Goal: Task Accomplishment & Management: Use online tool/utility

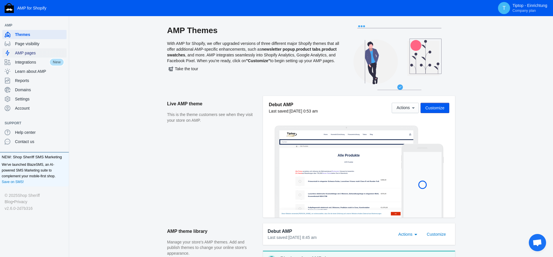
click at [29, 53] on span "AMP pages" at bounding box center [39, 53] width 49 height 6
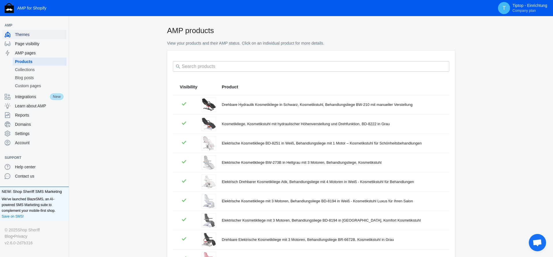
click at [22, 35] on span "Themes" at bounding box center [39, 35] width 49 height 6
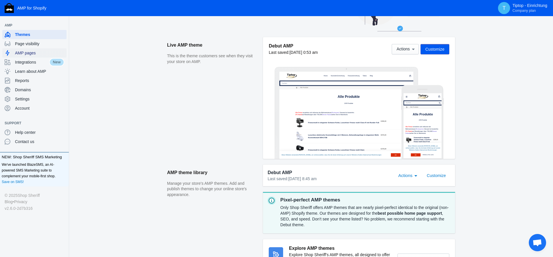
click at [31, 53] on span "AMP pages" at bounding box center [39, 53] width 49 height 6
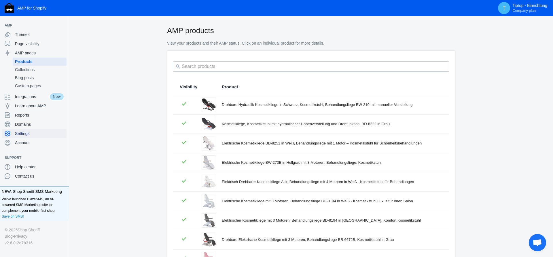
click at [26, 133] on span "Settings" at bounding box center [39, 134] width 49 height 6
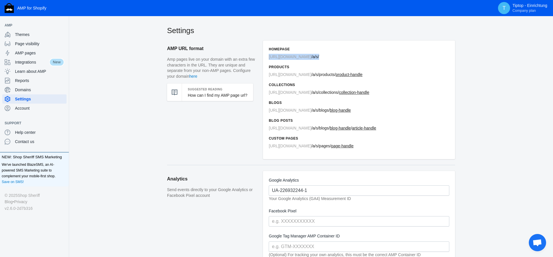
drag, startPoint x: 332, startPoint y: 58, endPoint x: 269, endPoint y: 58, distance: 63.1
click at [269, 58] on p "[URL][DOMAIN_NAME] / a/s/" at bounding box center [359, 57] width 181 height 6
copy span "[URL][DOMAIN_NAME] / a/s/"
